Goal: Task Accomplishment & Management: Use online tool/utility

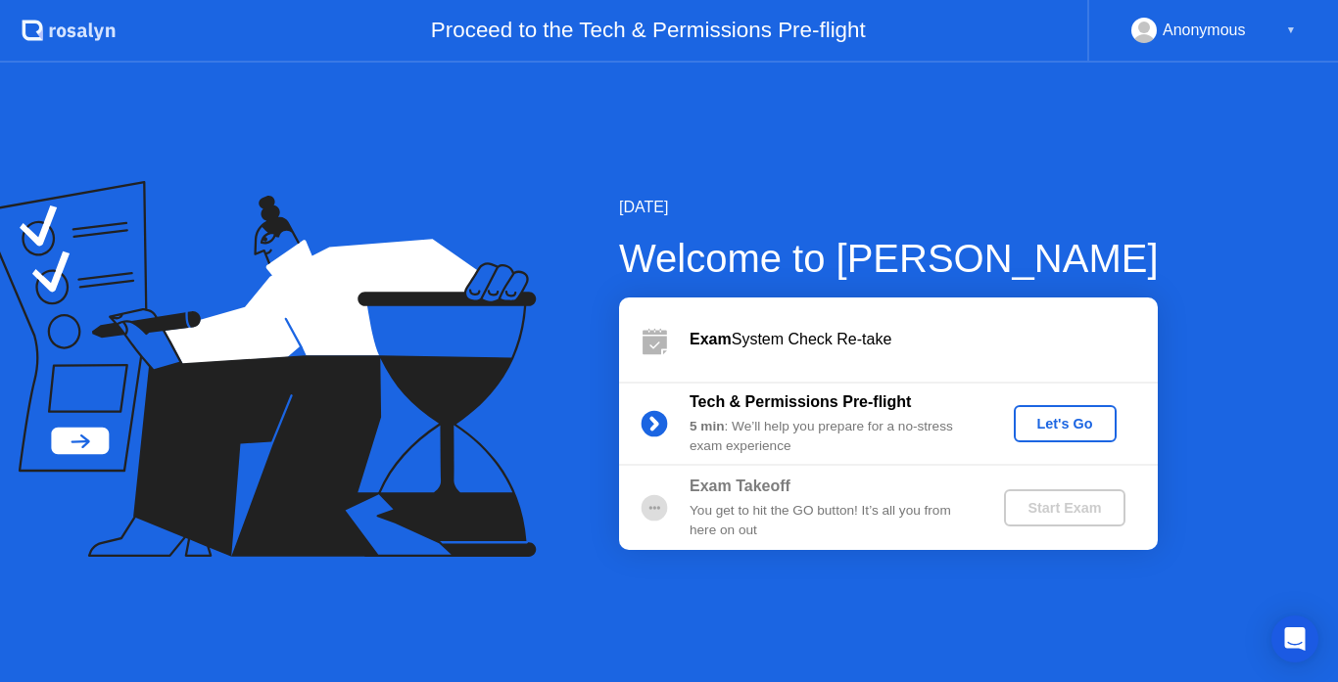
click at [1040, 426] on div "Let's Go" at bounding box center [1064, 424] width 87 height 16
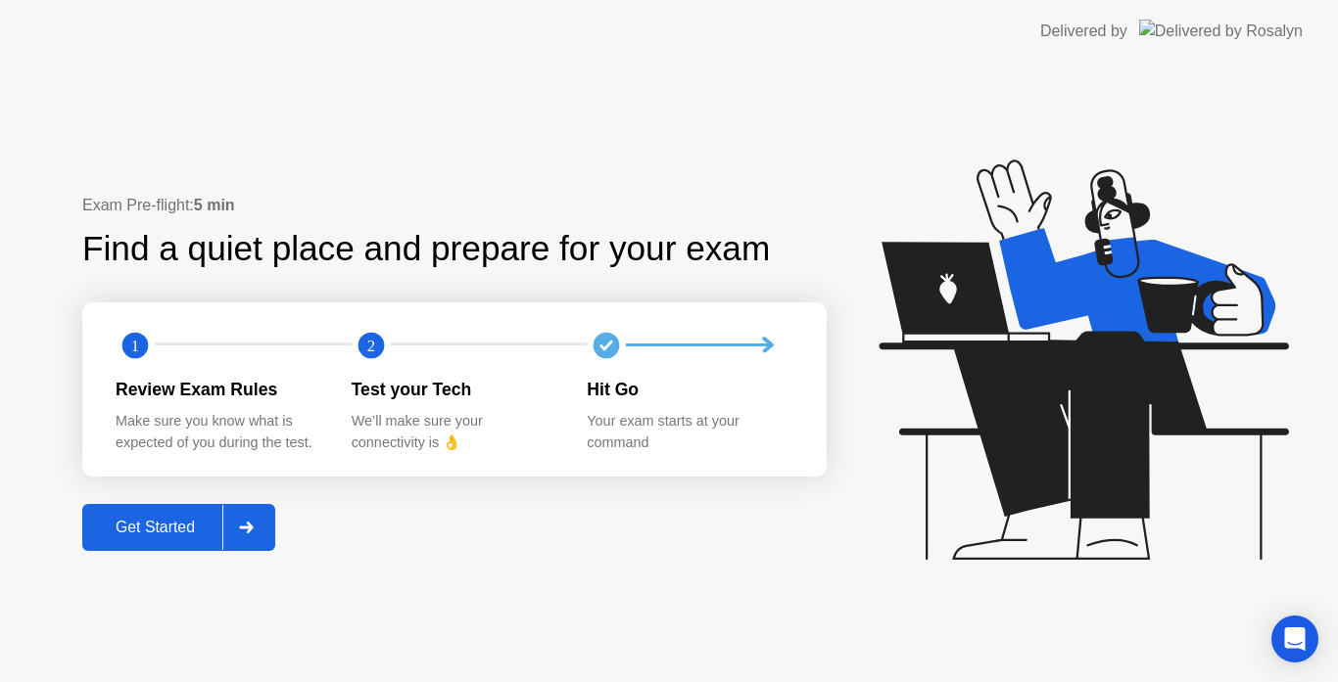
click at [184, 519] on div "Get Started" at bounding box center [155, 528] width 134 height 18
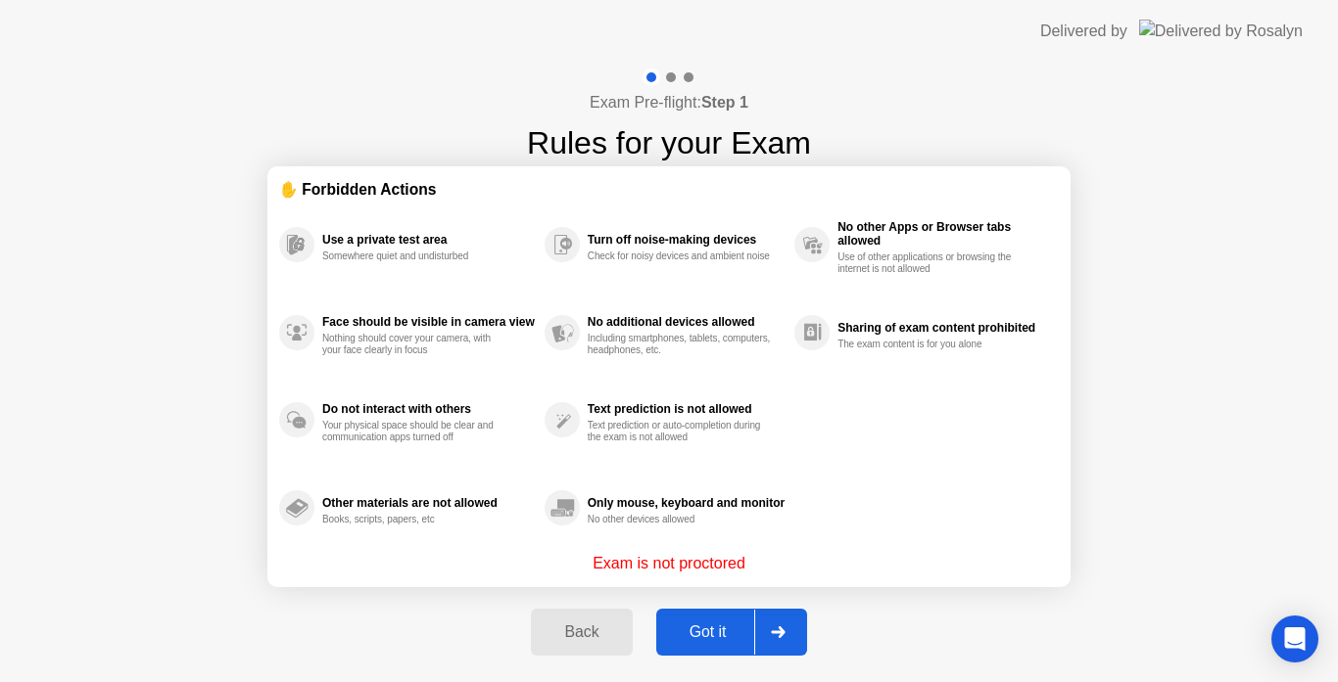
click at [724, 651] on button "Got it" at bounding box center [731, 632] width 151 height 47
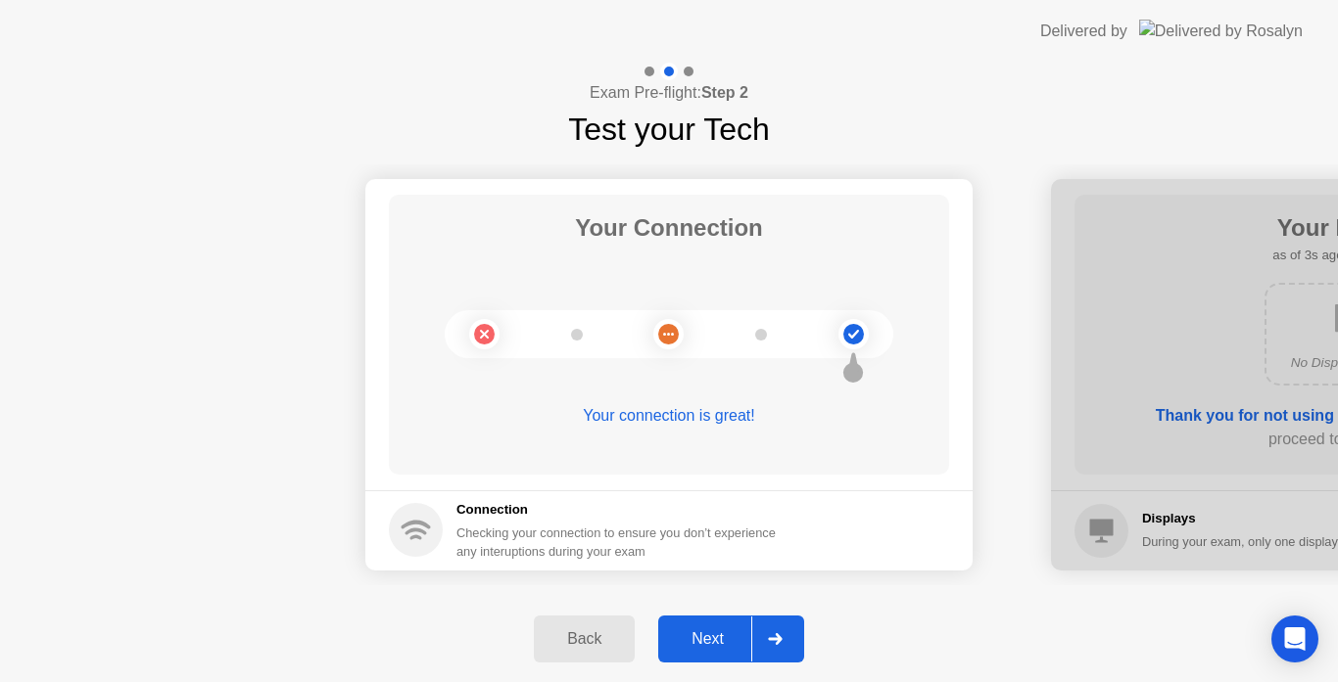
click at [724, 651] on button "Next" at bounding box center [731, 639] width 146 height 47
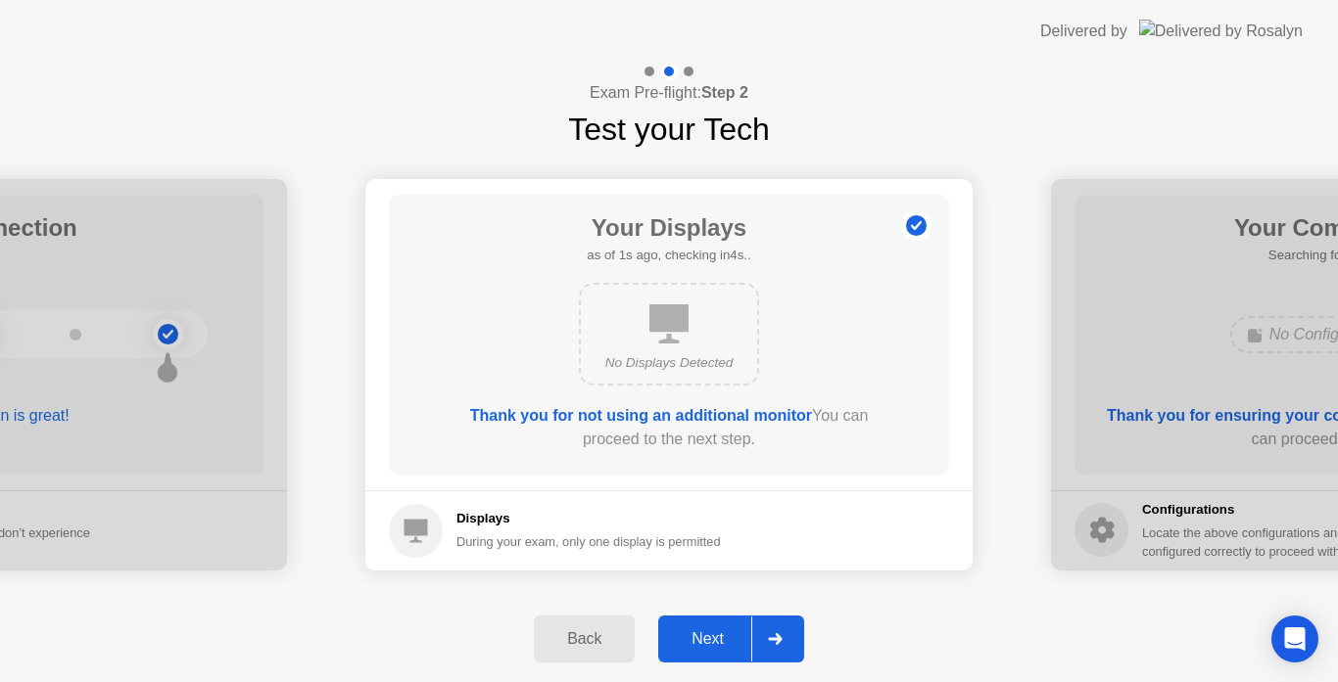
click at [724, 651] on button "Next" at bounding box center [731, 639] width 146 height 47
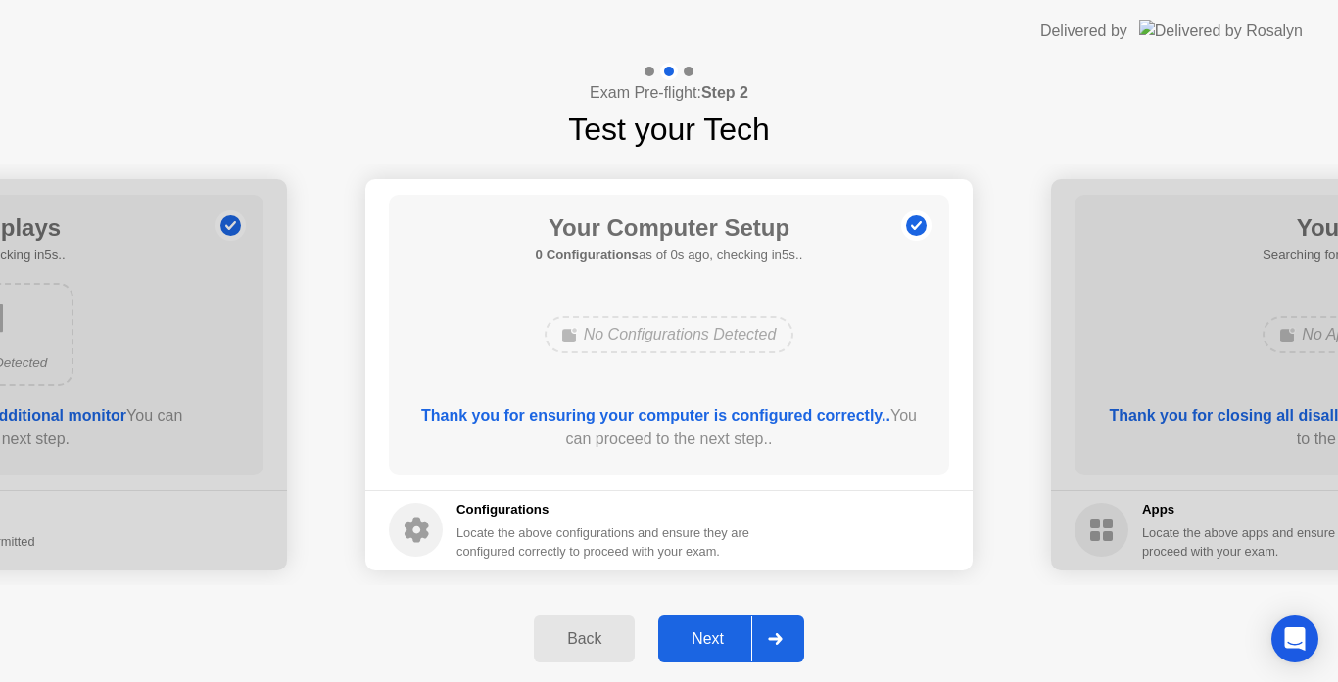
click at [712, 640] on div "Next" at bounding box center [707, 640] width 87 height 18
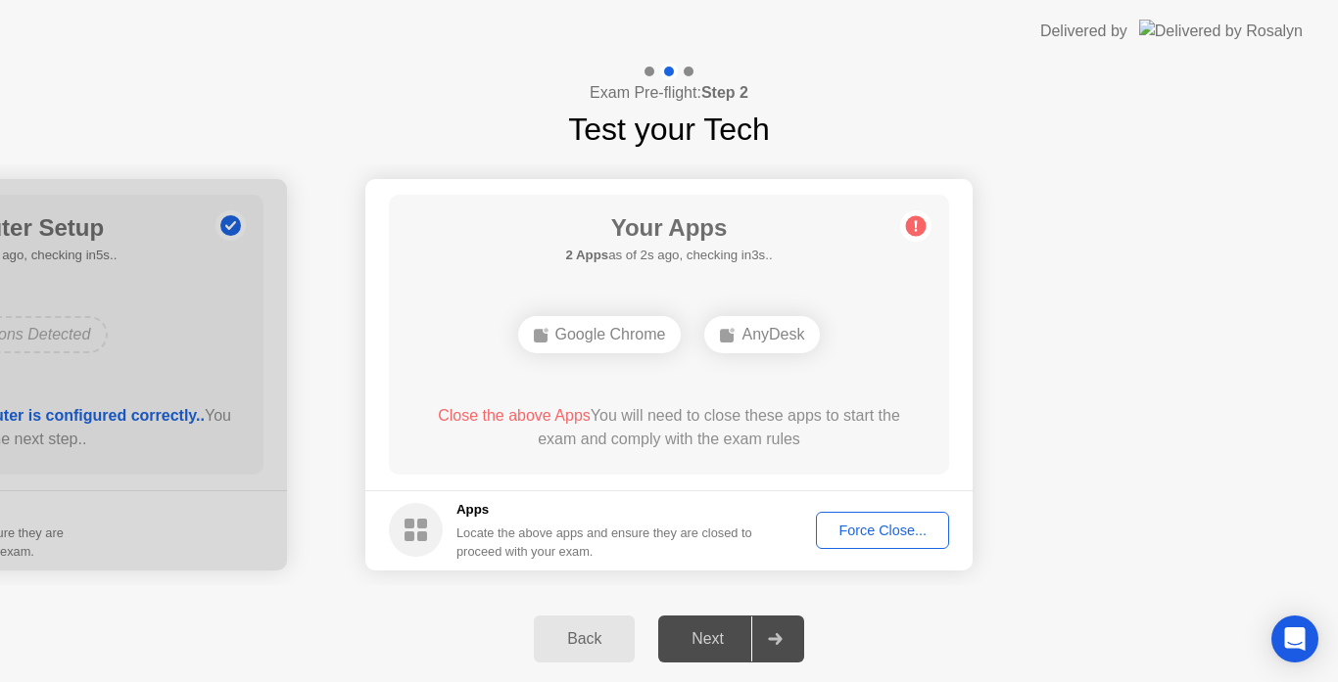
click at [895, 532] on div "Force Close..." at bounding box center [881, 531] width 119 height 16
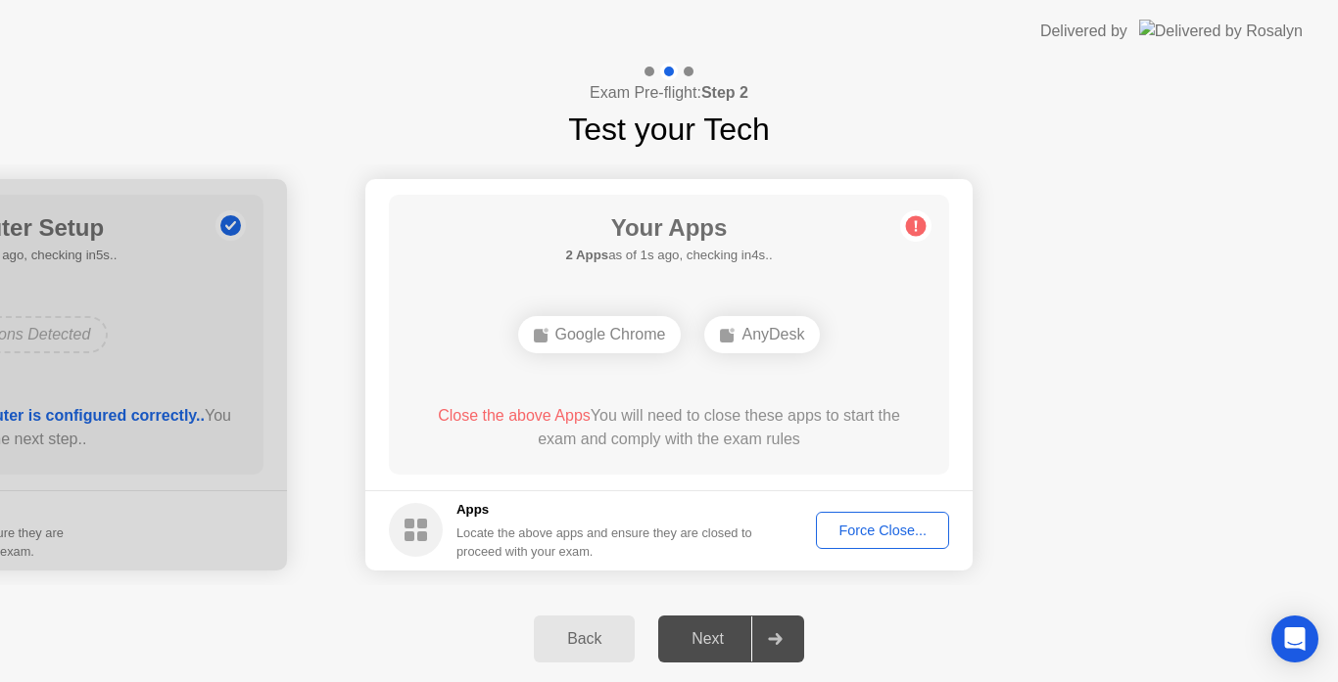
click at [899, 534] on div "Force Close..." at bounding box center [881, 531] width 119 height 16
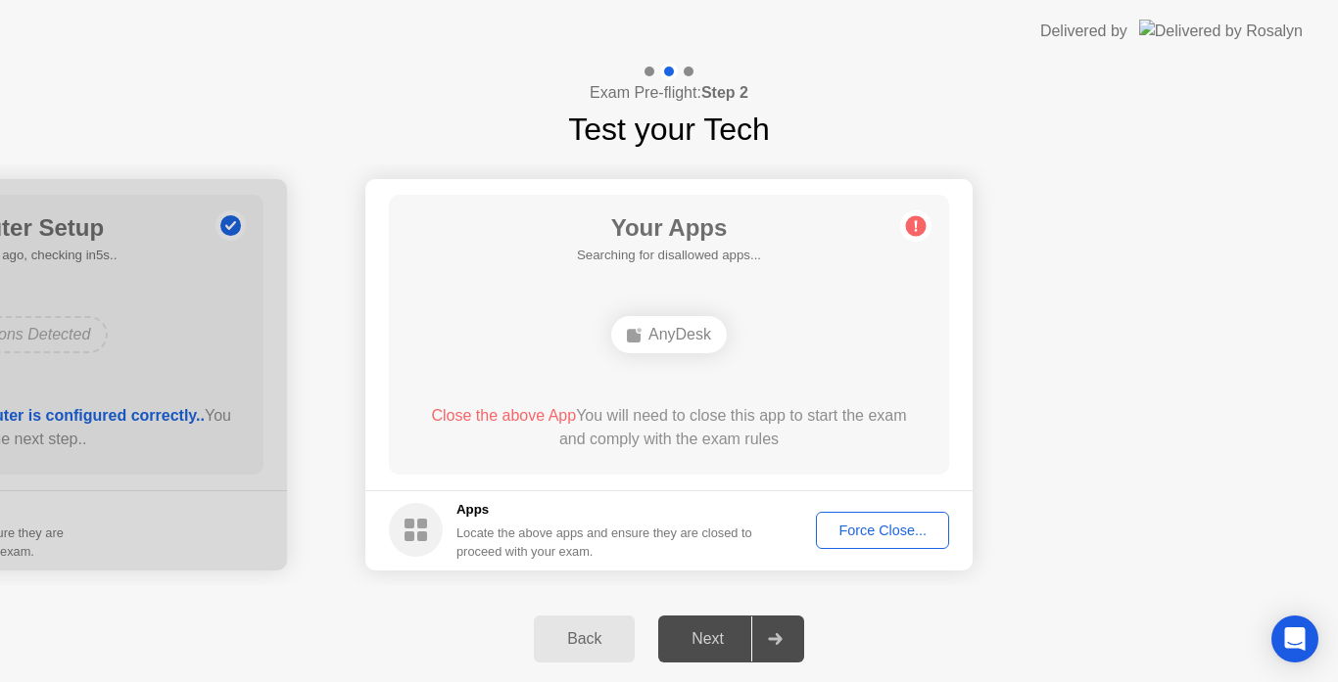
click at [859, 539] on div "Force Close..." at bounding box center [881, 531] width 119 height 16
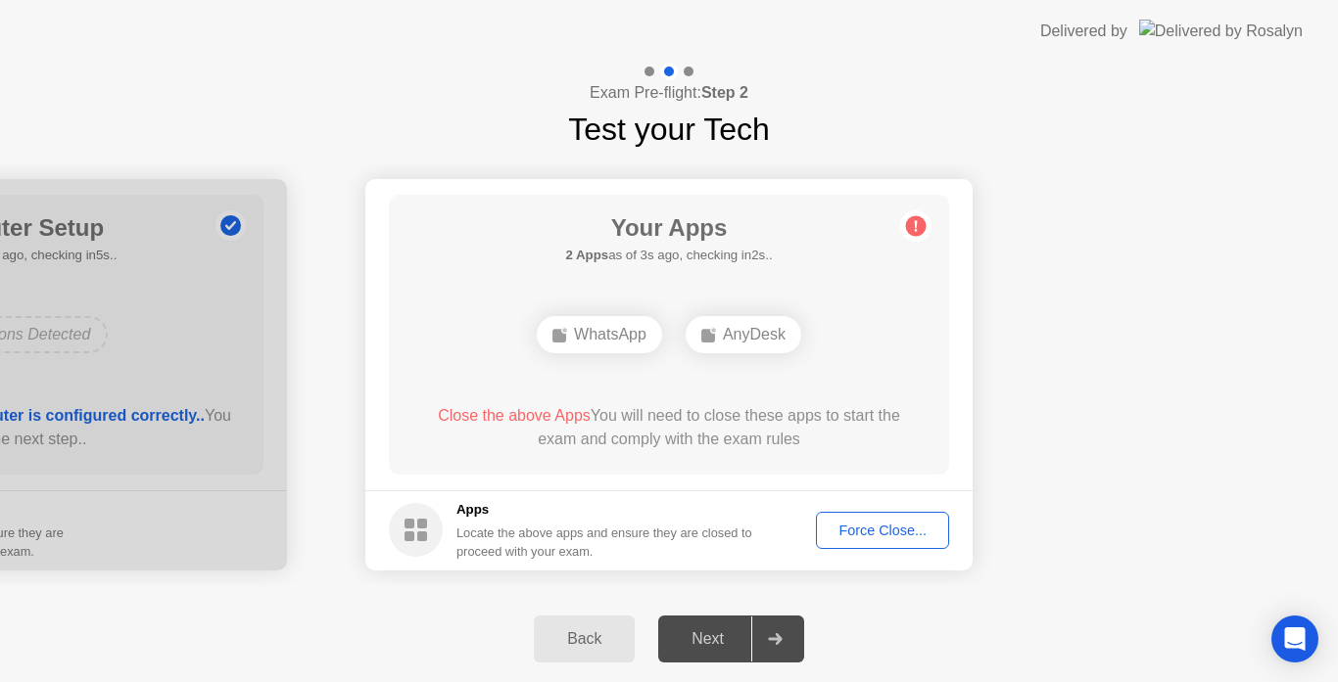
click at [868, 530] on div "Force Close..." at bounding box center [881, 531] width 119 height 16
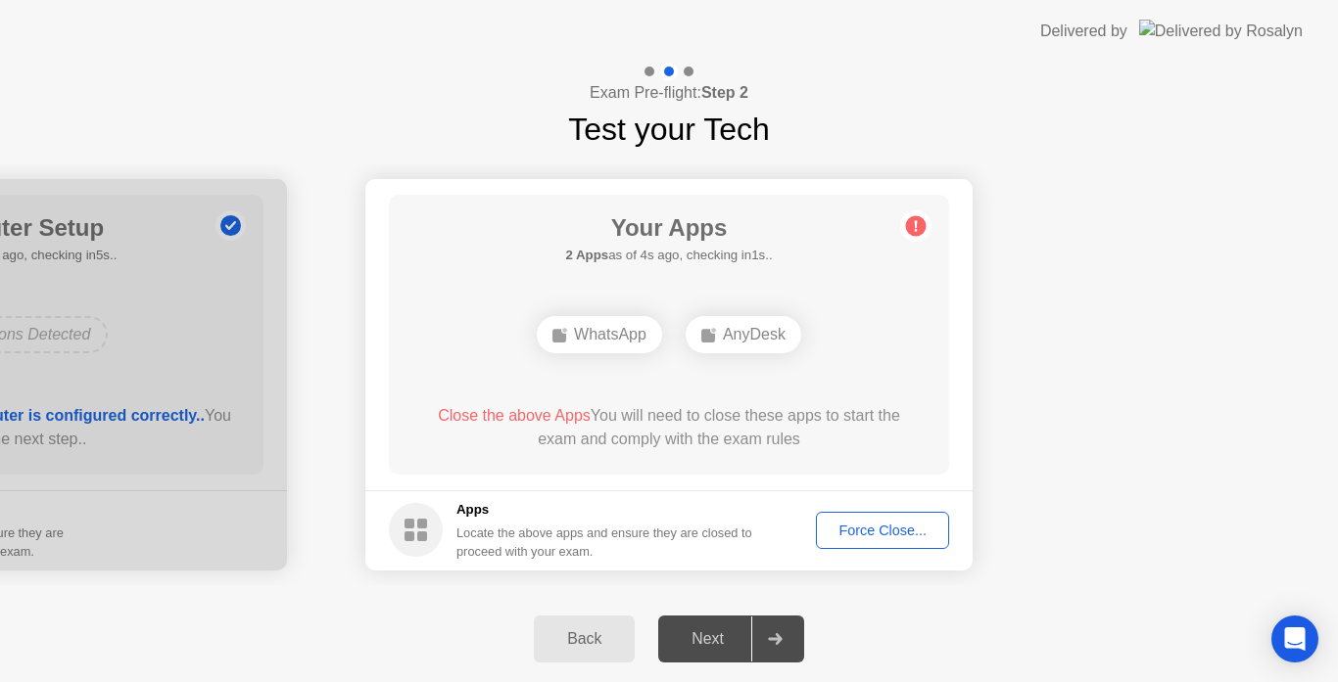
click at [877, 534] on div "Force Close..." at bounding box center [881, 531] width 119 height 16
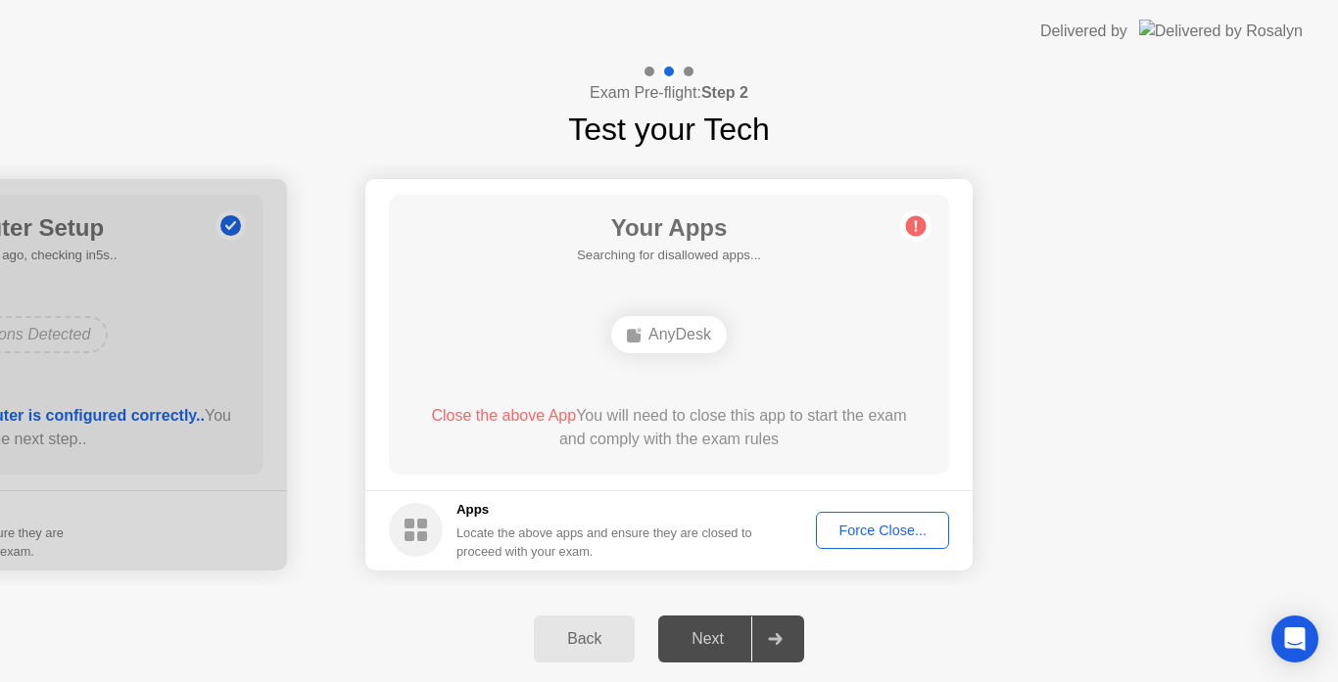
click at [572, 522] on div "Apps Locate the above apps and ensure they are closed to proceed with your exam." at bounding box center [604, 530] width 297 height 61
click at [473, 510] on h5 "Apps" at bounding box center [604, 510] width 297 height 20
click at [418, 527] on rect at bounding box center [422, 524] width 10 height 10
click at [860, 526] on div "Force Close..." at bounding box center [881, 531] width 119 height 16
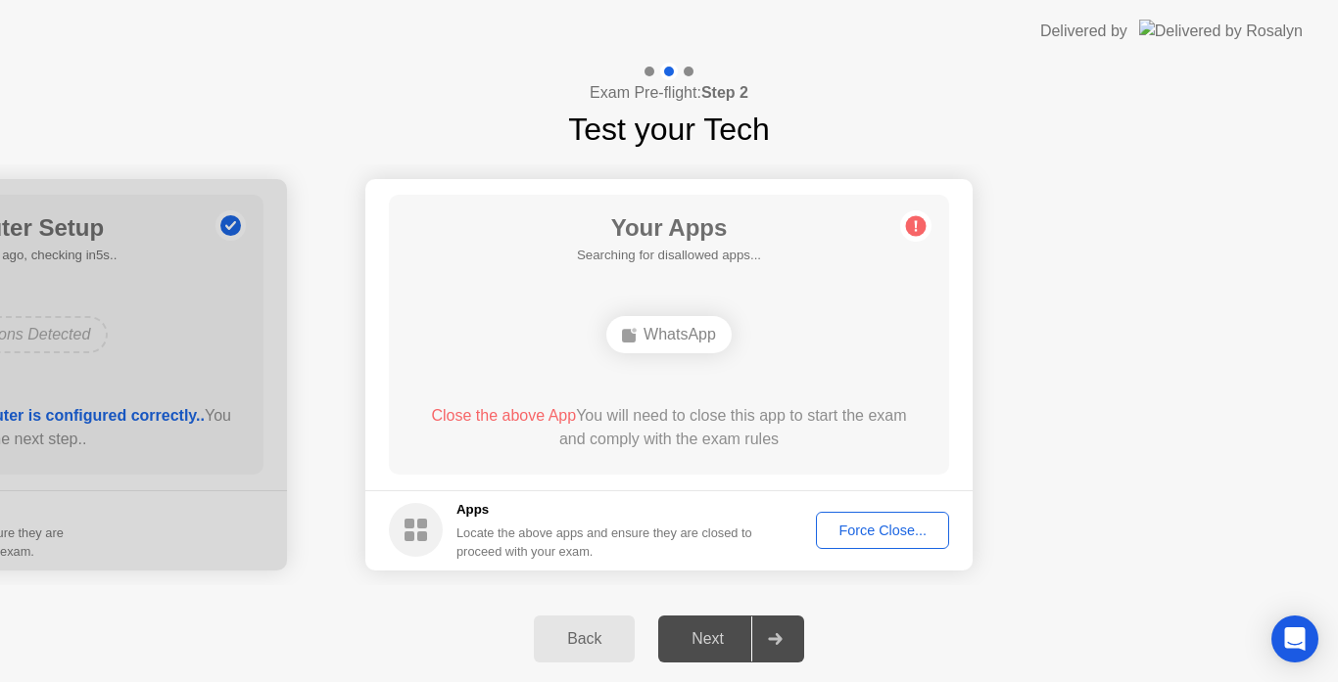
click at [864, 527] on div "Force Close..." at bounding box center [881, 531] width 119 height 16
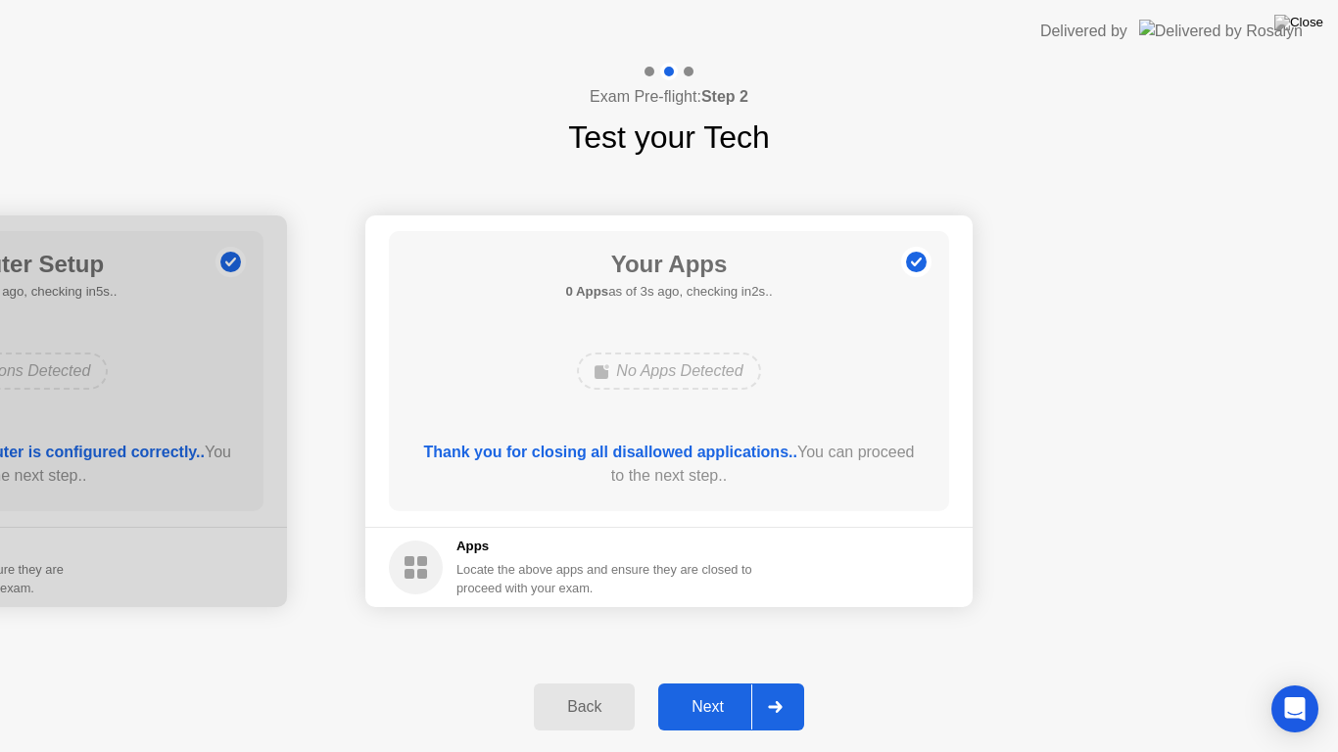
click at [689, 681] on div "Next" at bounding box center [707, 707] width 87 height 18
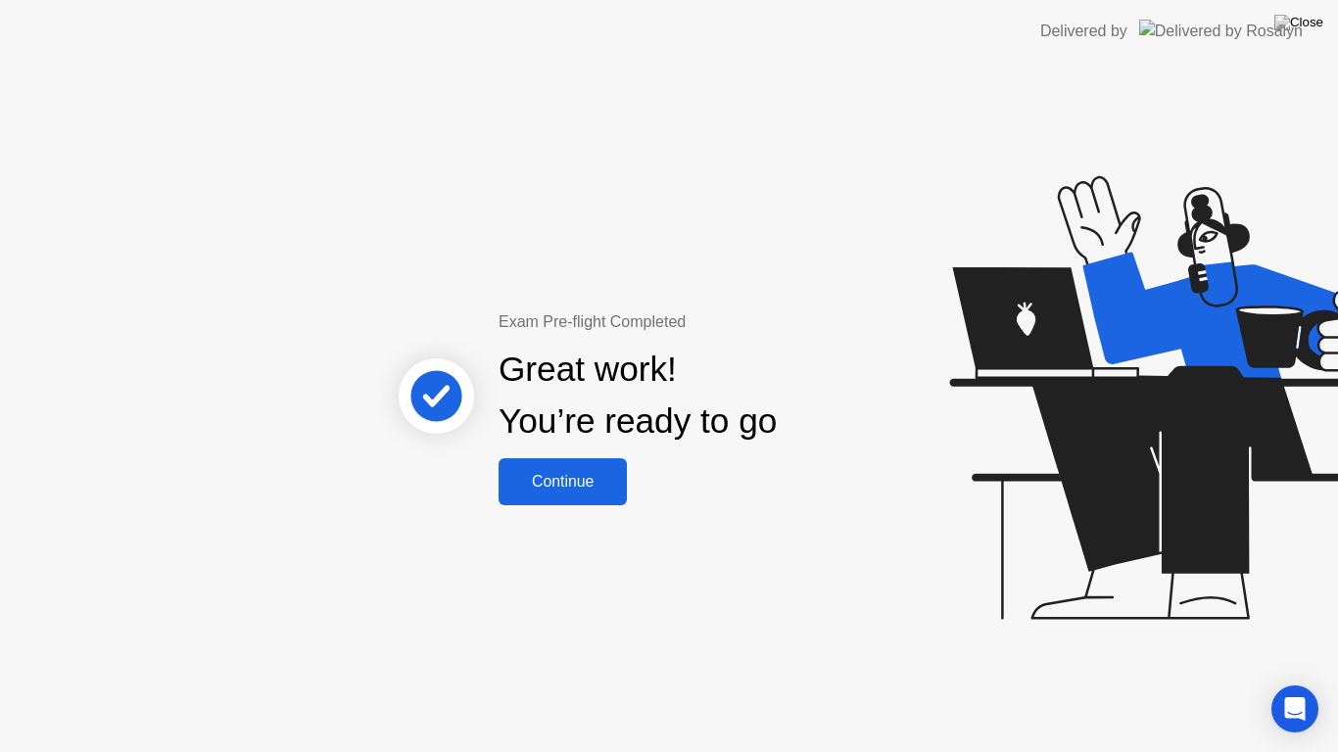
click at [575, 480] on div "Continue" at bounding box center [562, 482] width 117 height 18
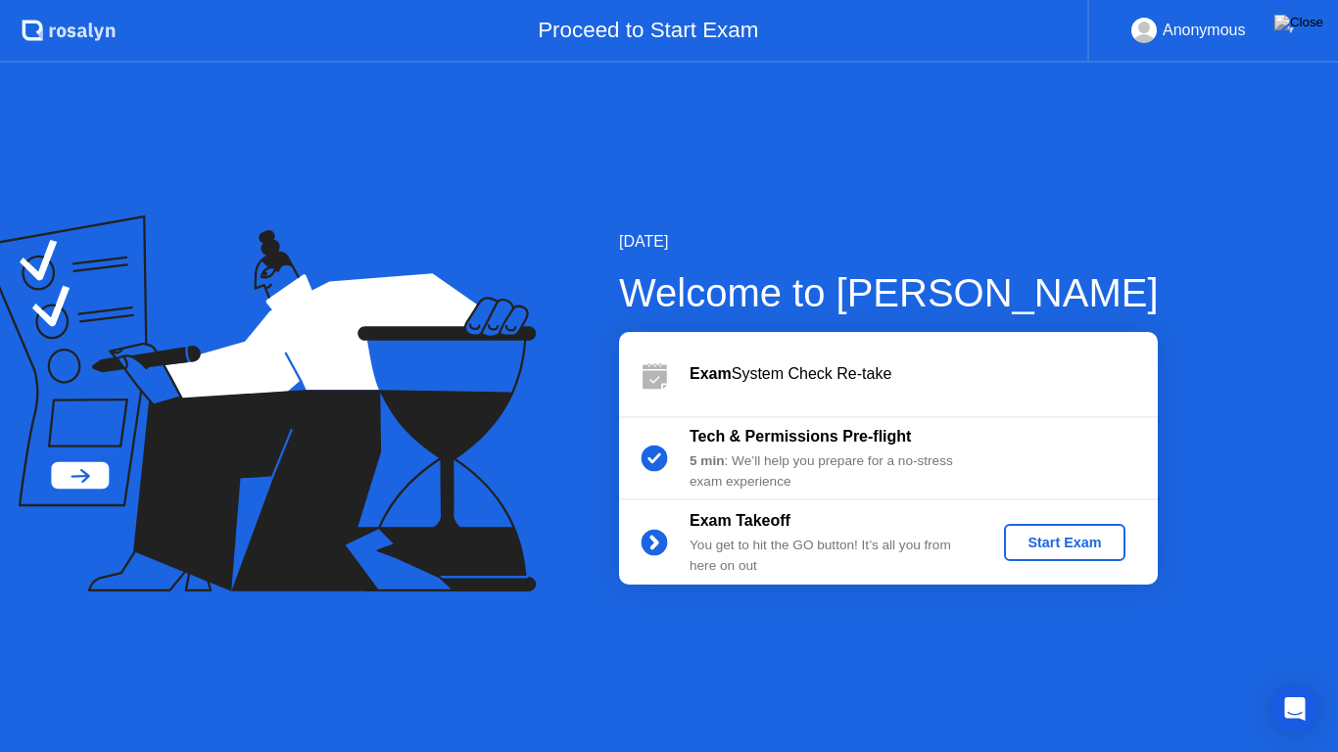
click at [1075, 540] on div "Start Exam" at bounding box center [1063, 543] width 105 height 16
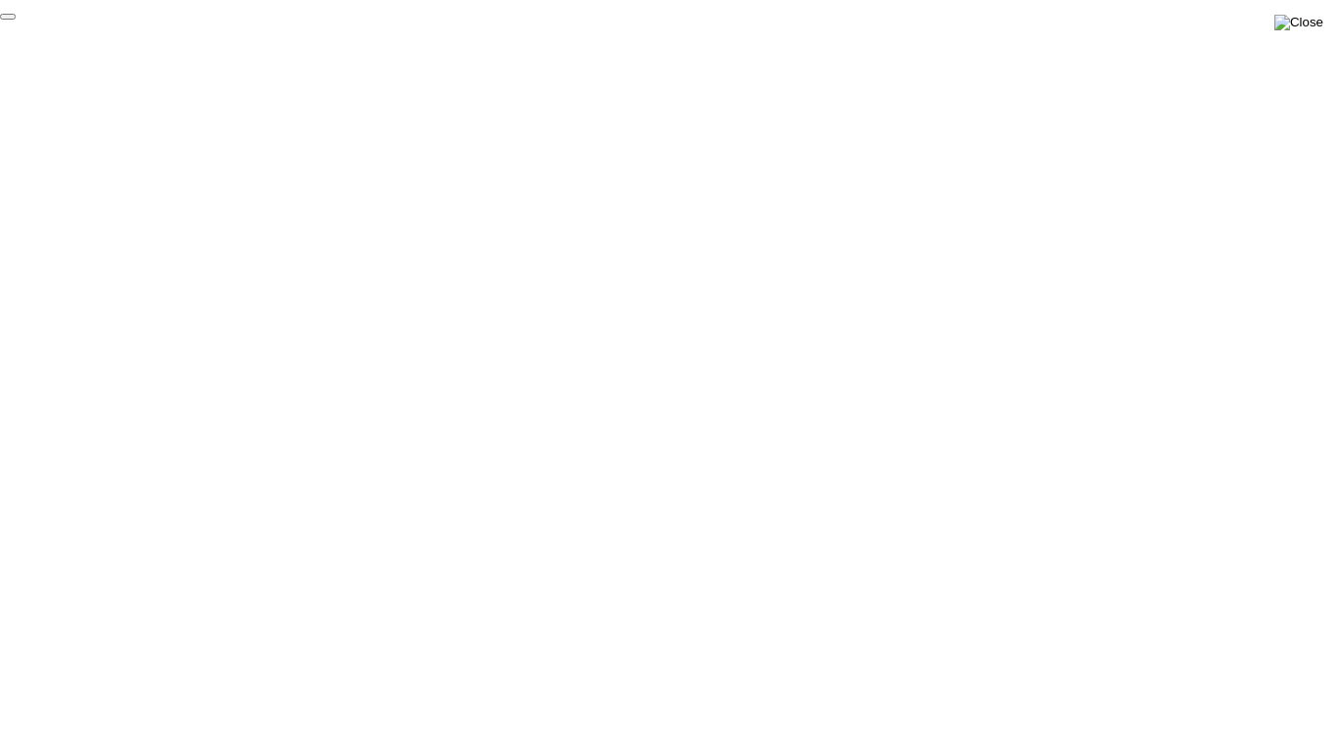
click at [1311, 27] on img at bounding box center [1298, 23] width 49 height 16
click at [1164, 681] on div "End Proctoring Session" at bounding box center [1176, 697] width 217 height 18
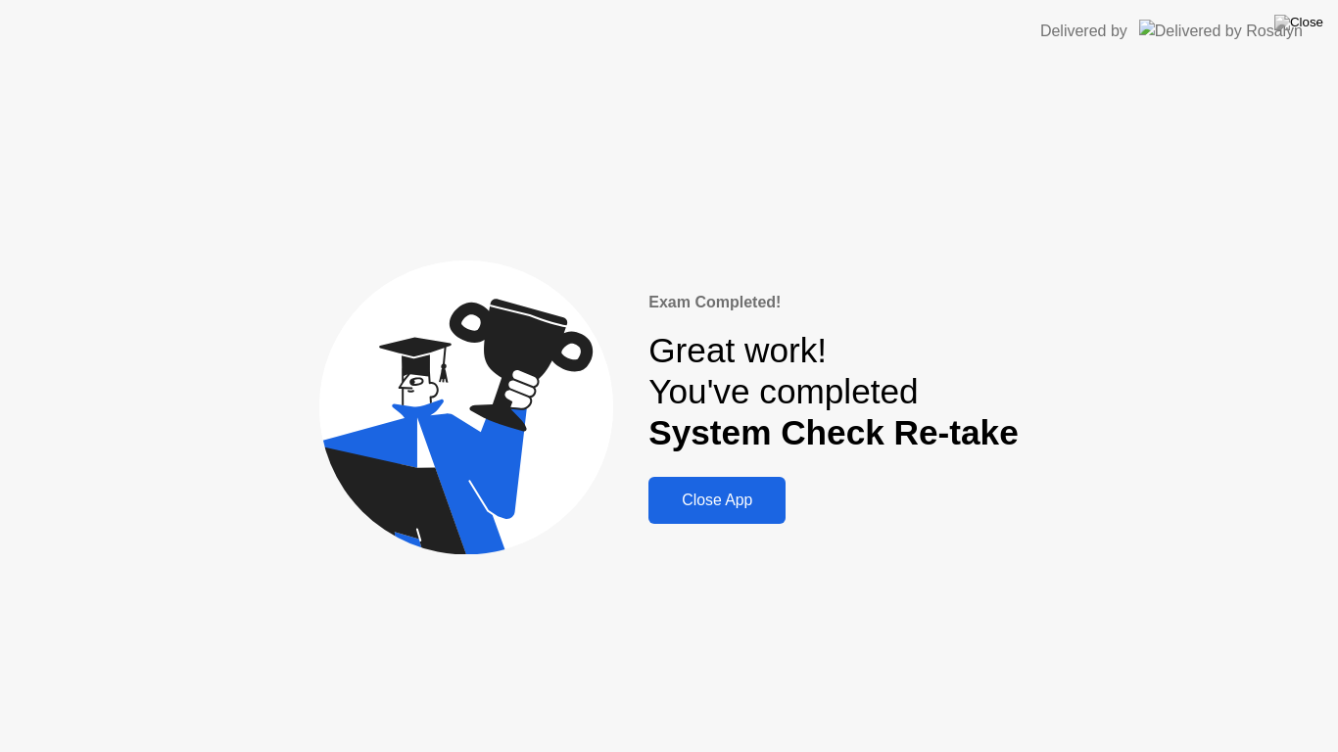
click at [750, 498] on div "Close App" at bounding box center [716, 501] width 125 height 18
